Goal: Task Accomplishment & Management: Manage account settings

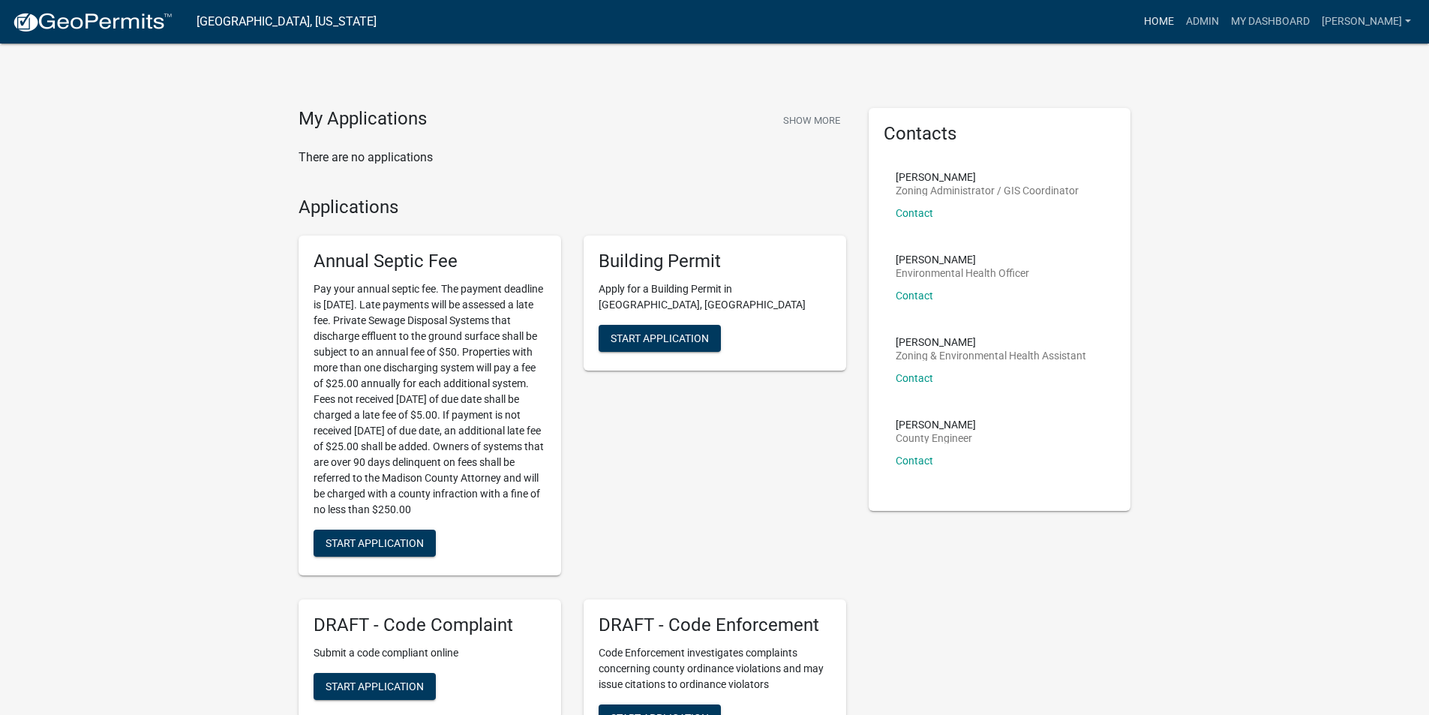
click at [1173, 29] on link "Home" at bounding box center [1159, 22] width 42 height 29
click at [1212, 28] on link "Admin" at bounding box center [1202, 22] width 45 height 29
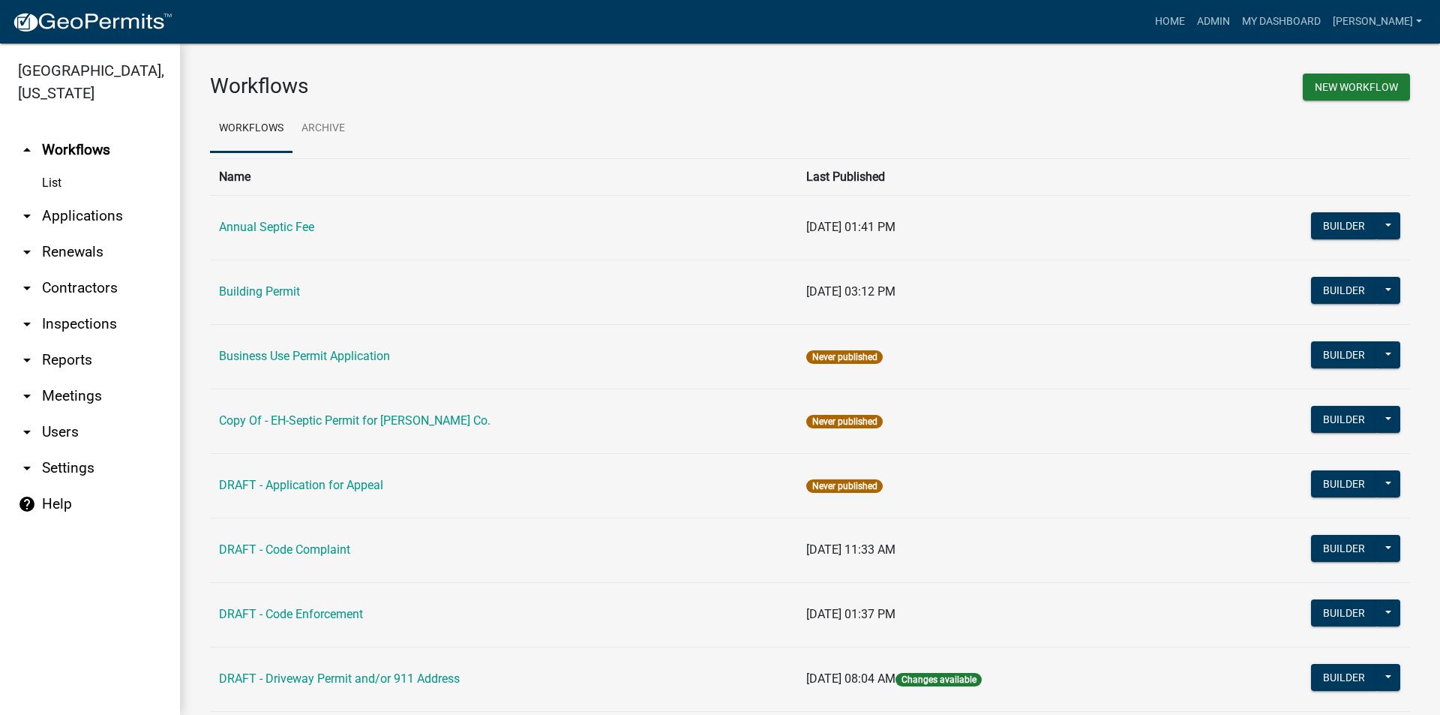
click at [99, 198] on link "arrow_drop_down Applications" at bounding box center [90, 216] width 180 height 36
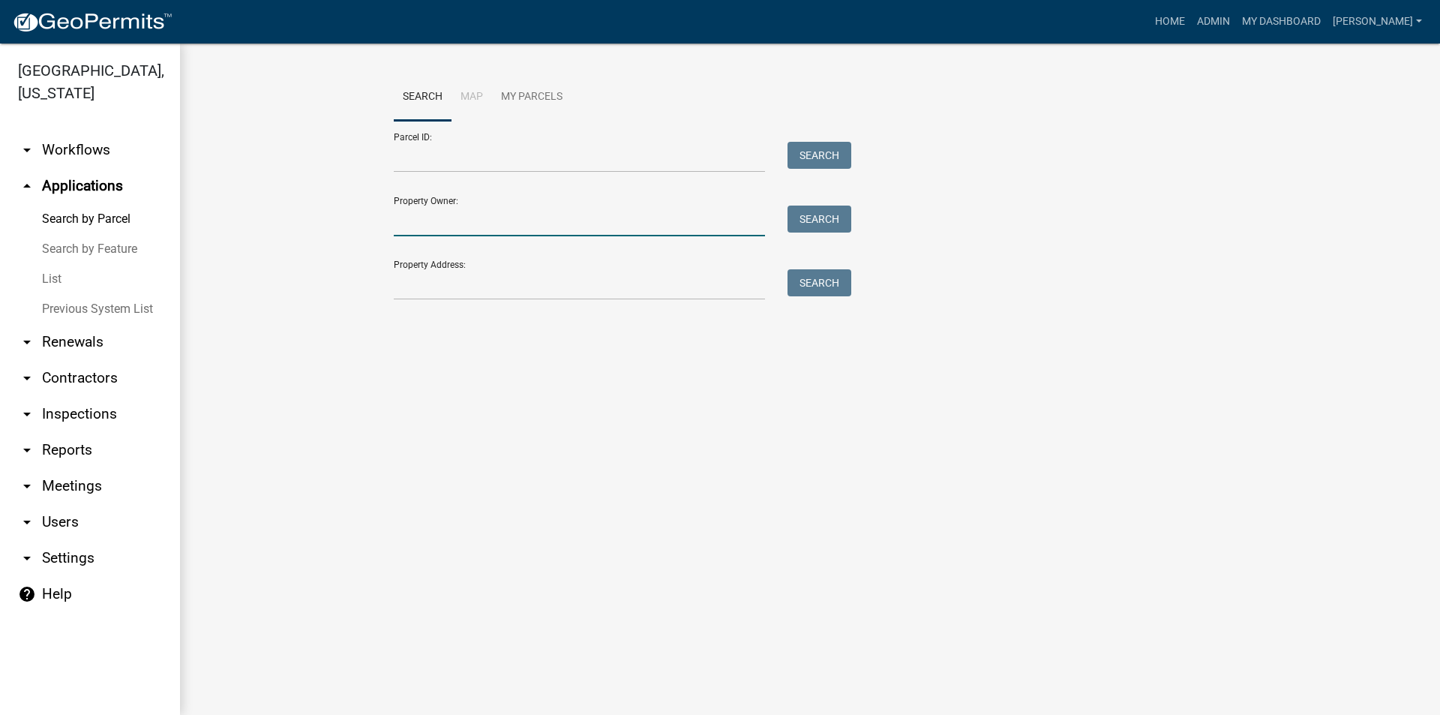
click at [487, 227] on input "Property Owner:" at bounding box center [579, 221] width 371 height 31
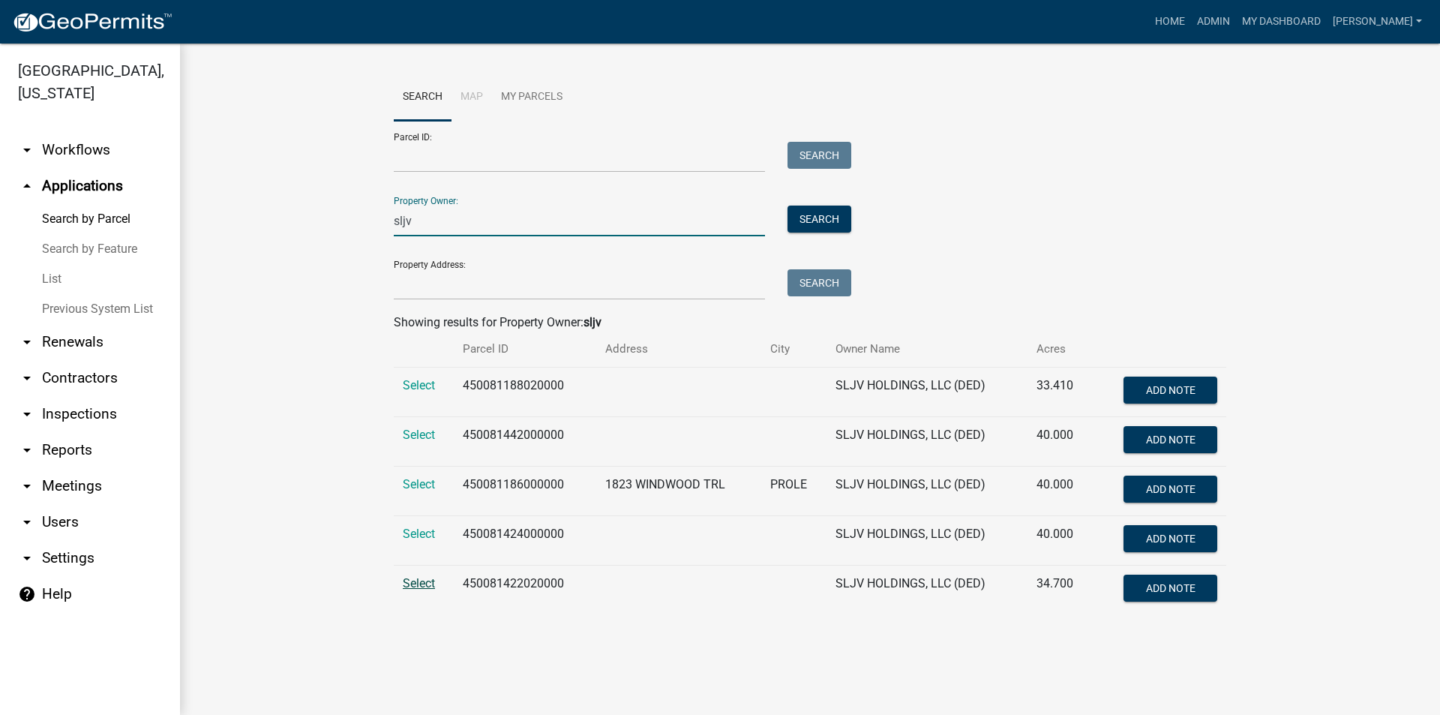
type input "sljv"
click at [423, 583] on span "Select" at bounding box center [419, 583] width 32 height 14
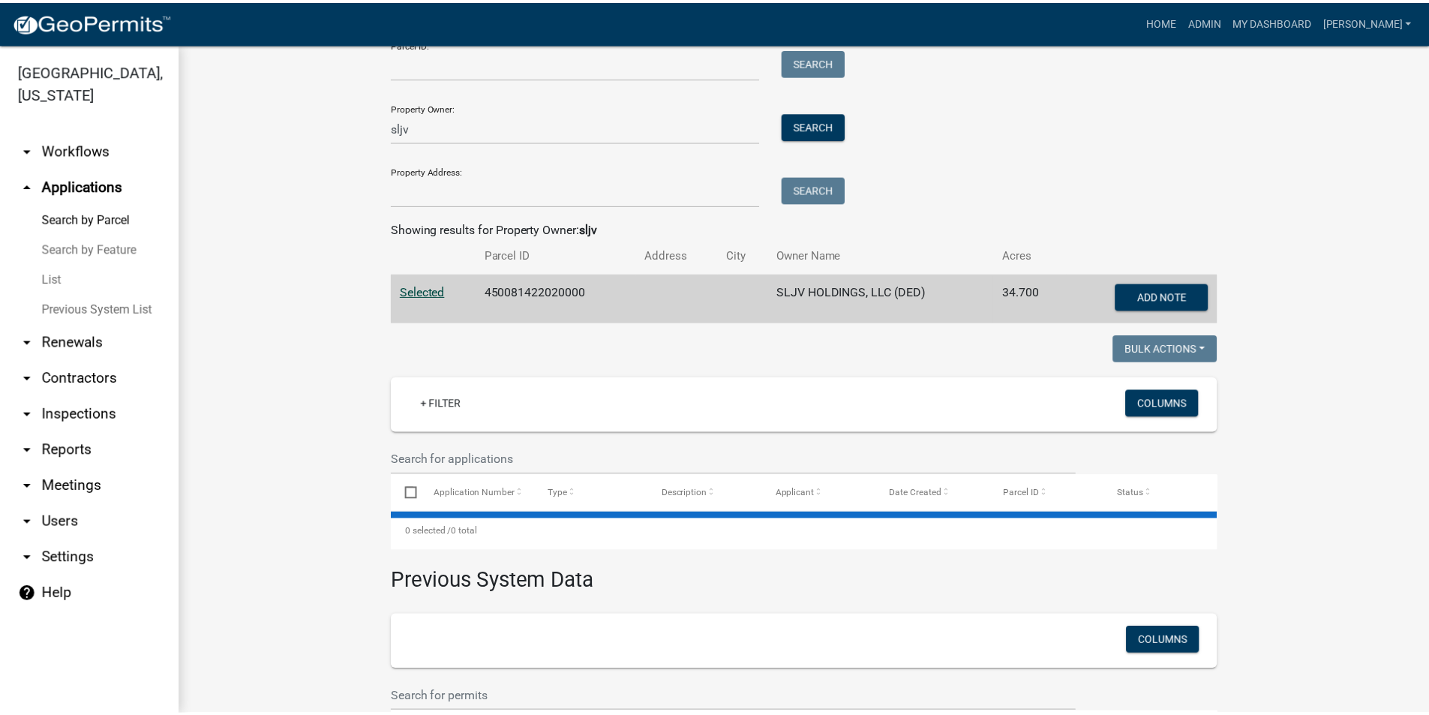
scroll to position [197, 0]
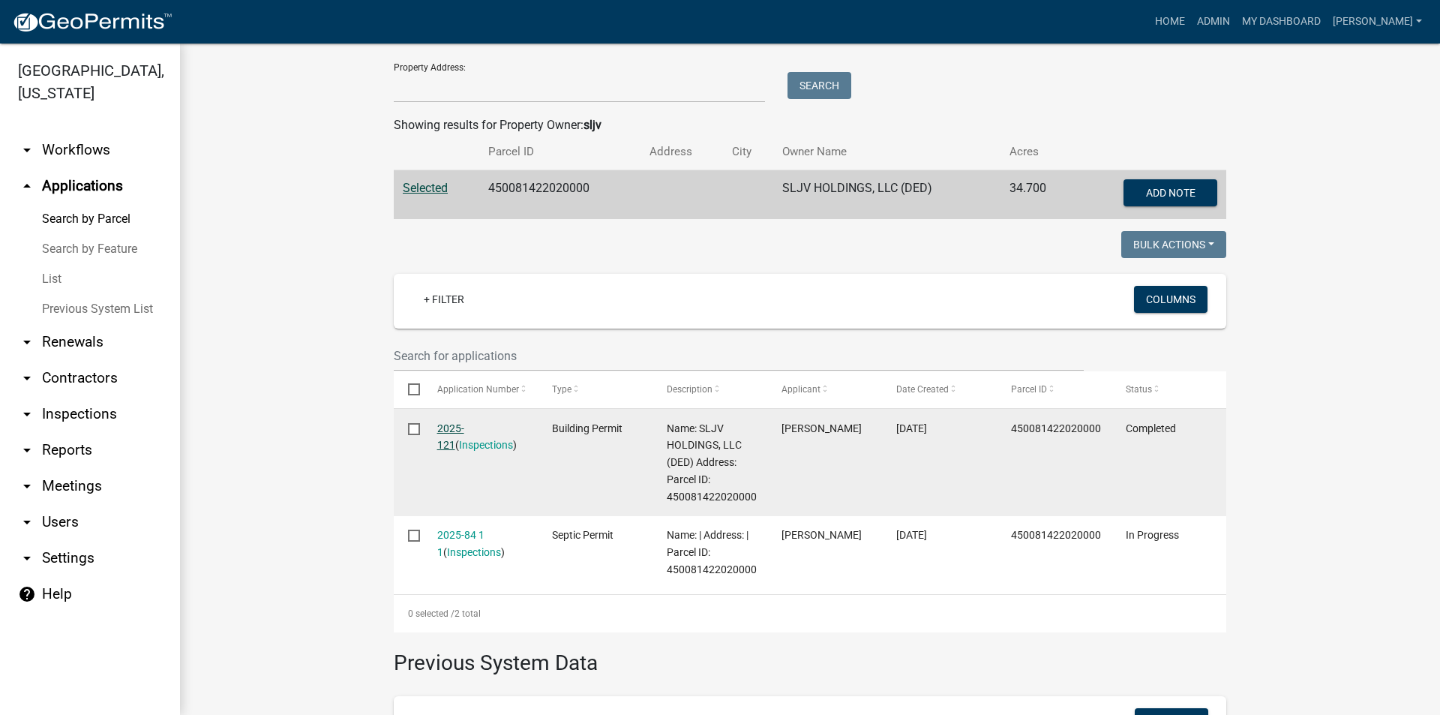
click at [449, 431] on link "2025-121" at bounding box center [450, 436] width 27 height 29
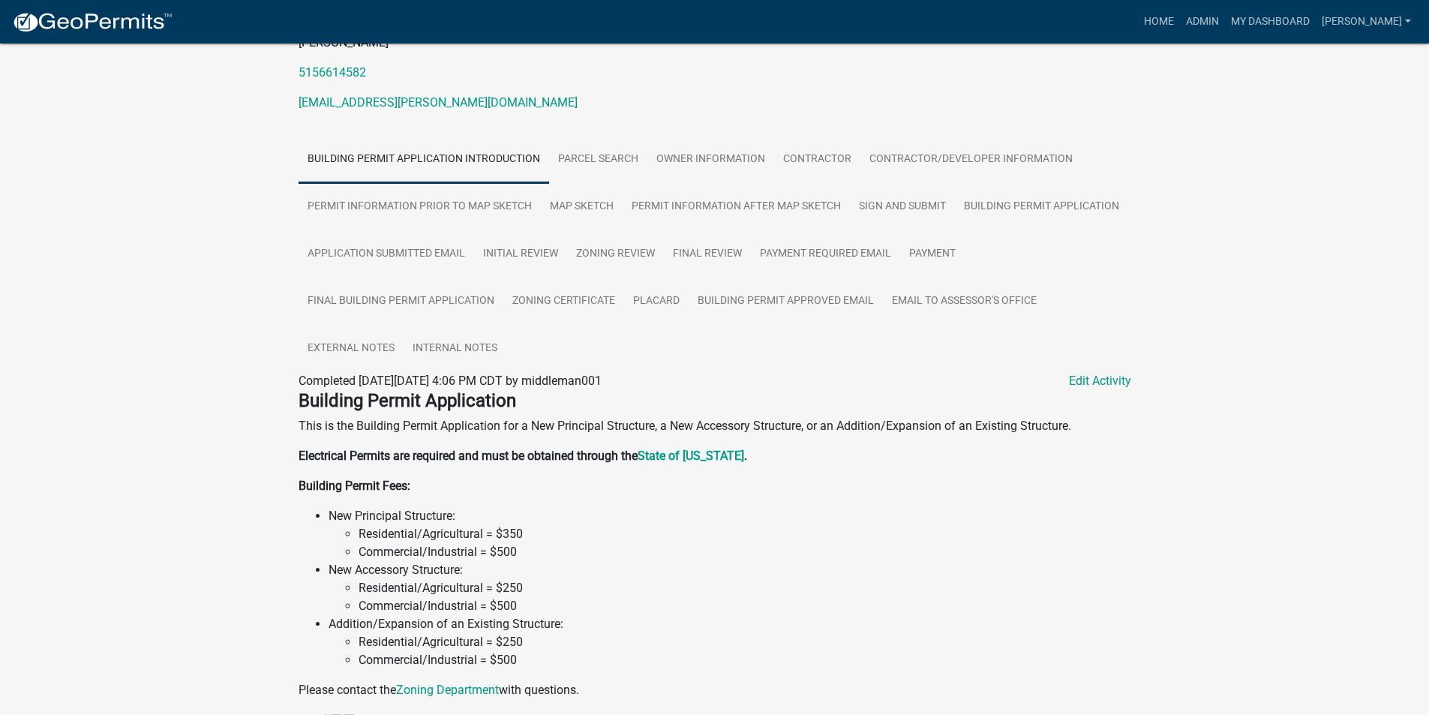
scroll to position [134, 0]
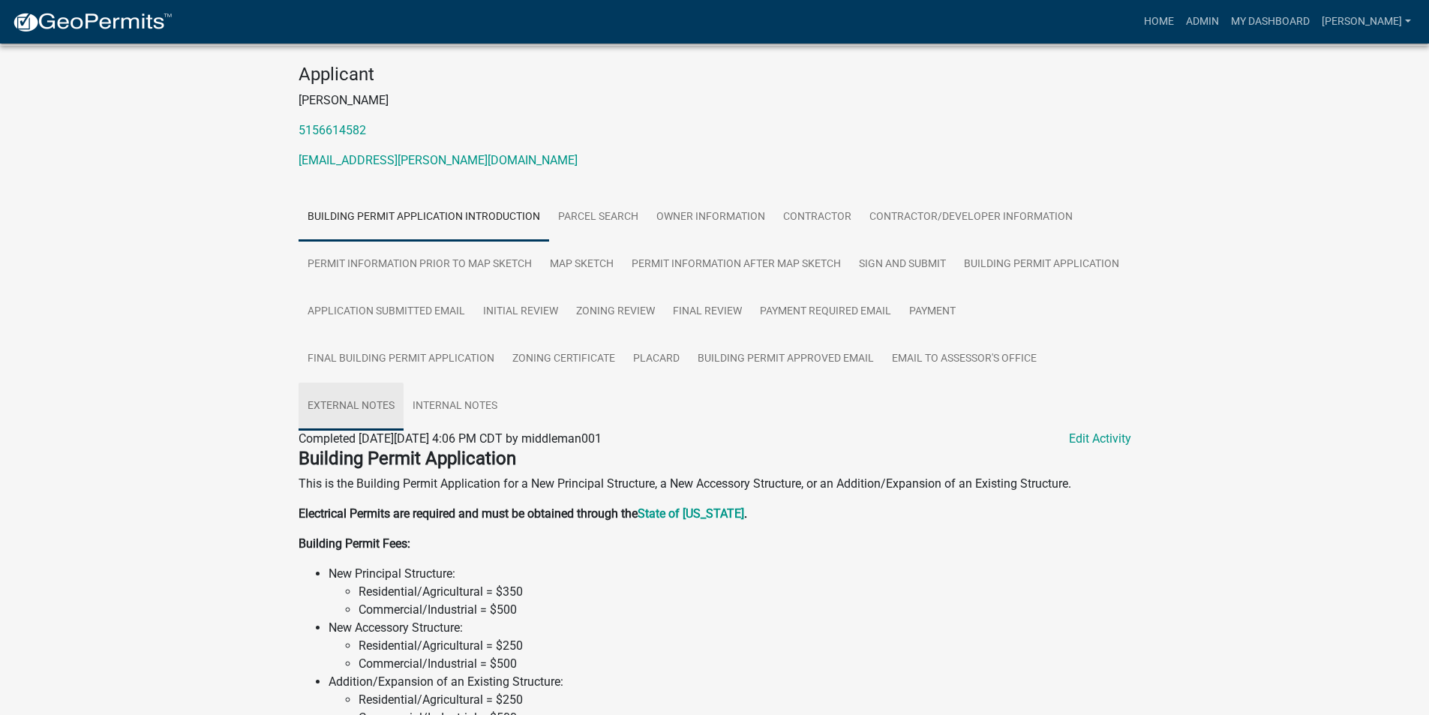
click at [371, 408] on link "External Notes" at bounding box center [351, 407] width 105 height 48
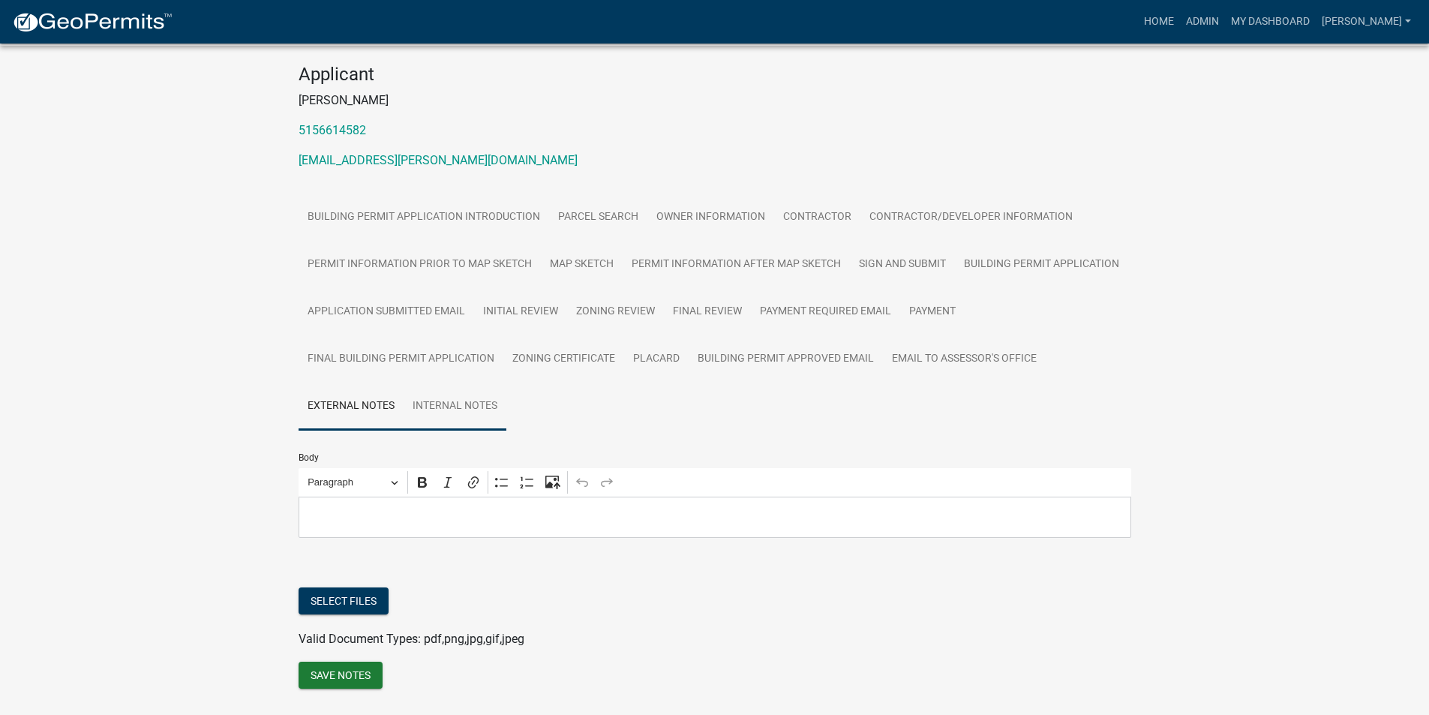
click at [458, 408] on link "Internal Notes" at bounding box center [455, 407] width 103 height 48
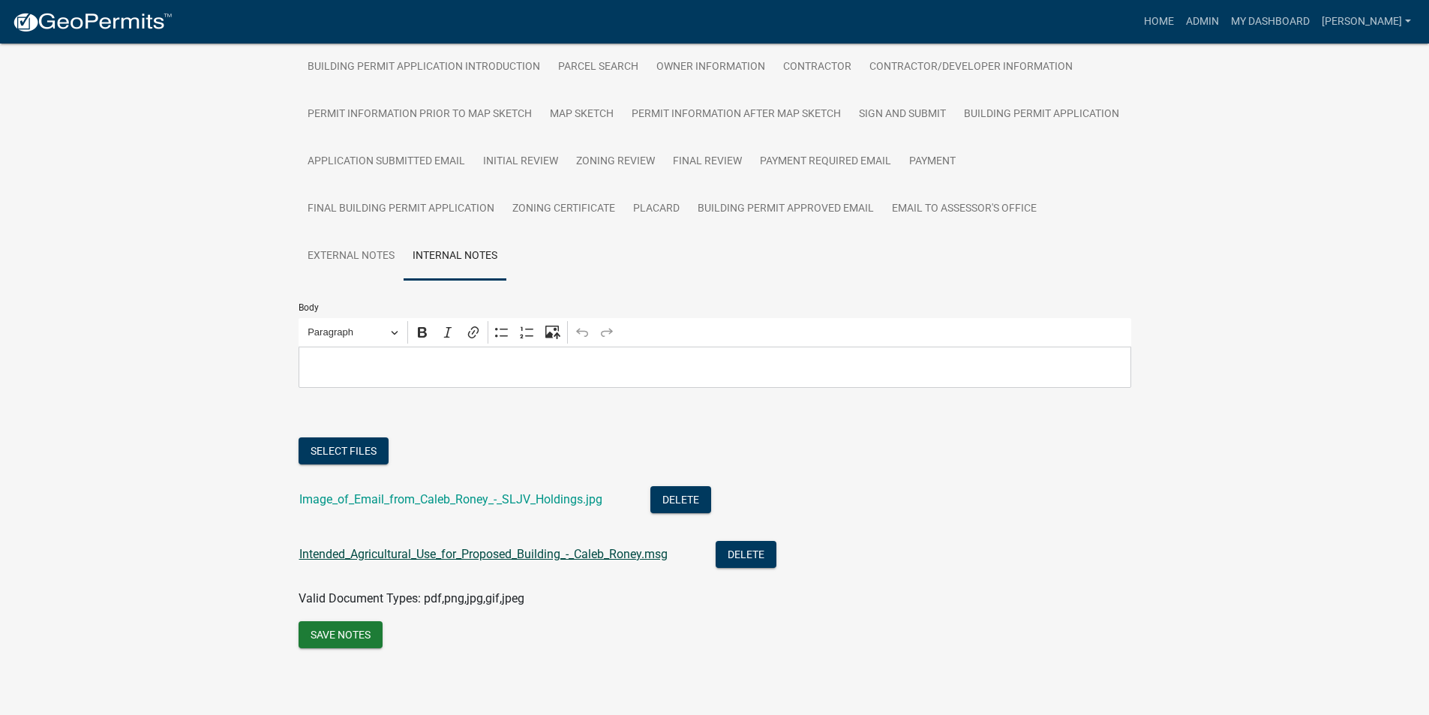
scroll to position [287, 0]
